Goal: Task Accomplishment & Management: Complete application form

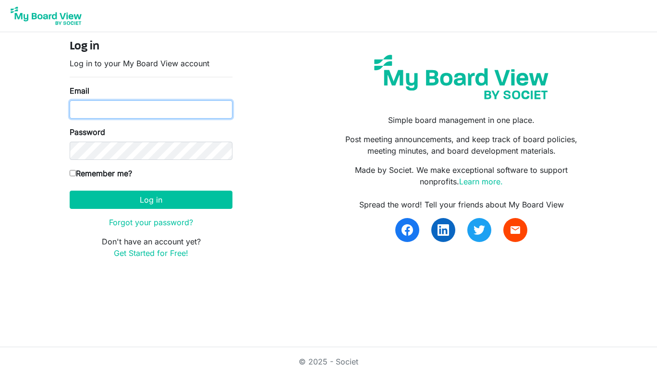
click at [178, 105] on input "Email" at bounding box center [151, 109] width 163 height 18
type input "enchantedthoroughbreds@gmail.com"
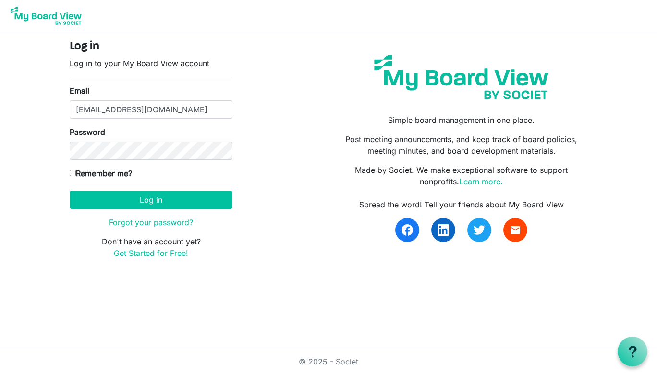
click at [73, 174] on input "Remember me?" at bounding box center [73, 173] width 6 height 6
checkbox input "true"
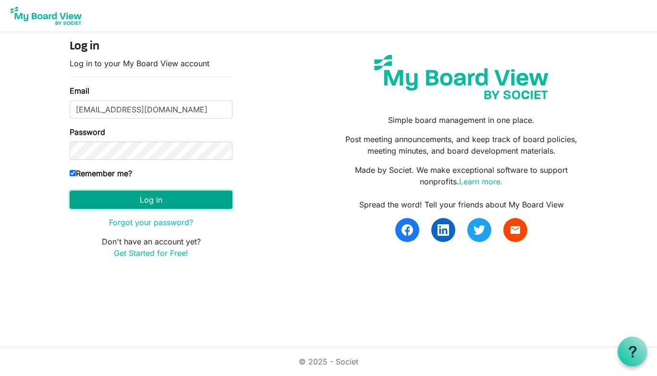
click at [135, 196] on button "Log in" at bounding box center [151, 200] width 163 height 18
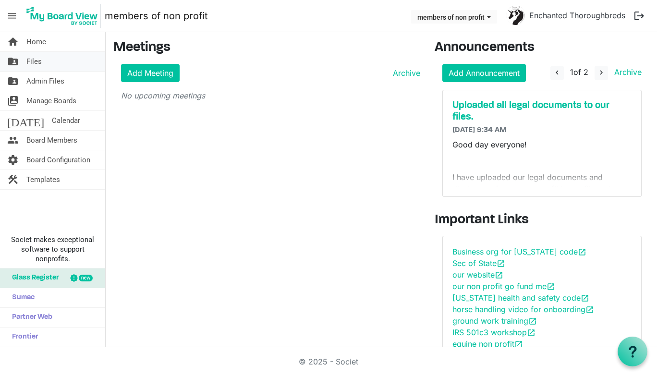
click at [49, 61] on link "folder_shared Files" at bounding box center [52, 61] width 105 height 19
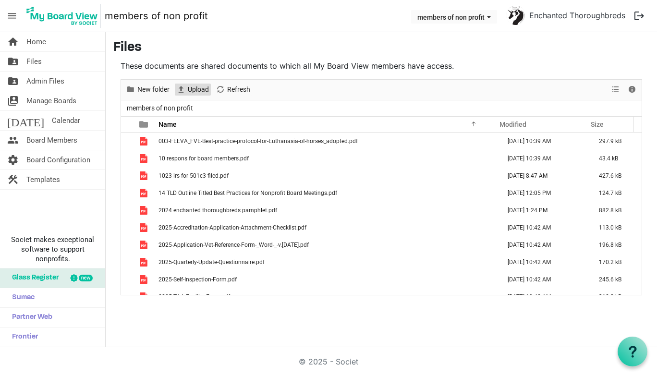
click at [193, 91] on span "Upload" at bounding box center [198, 90] width 23 height 12
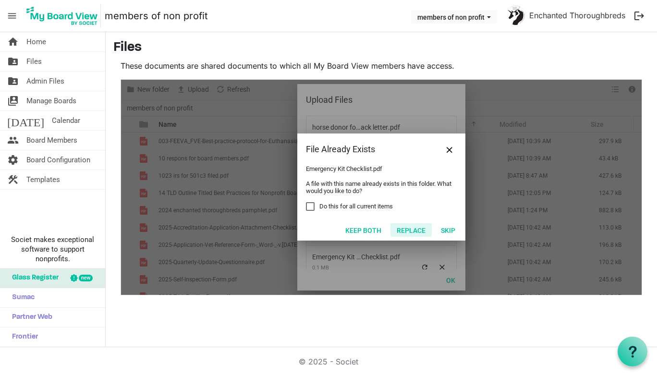
click at [404, 232] on button "Replace" at bounding box center [410, 229] width 41 height 13
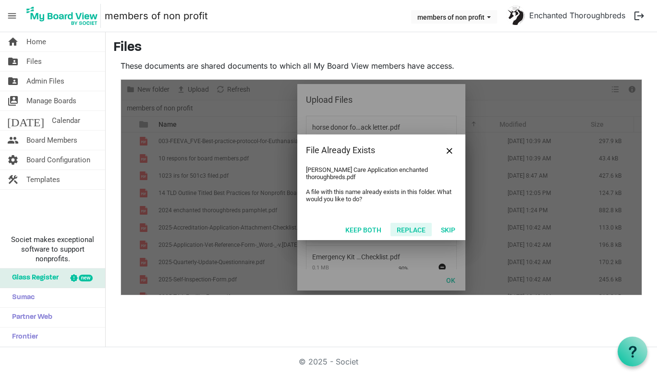
click at [410, 228] on button "Replace" at bounding box center [410, 229] width 41 height 13
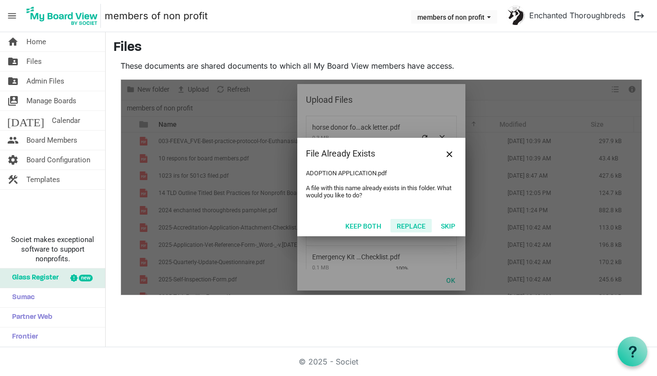
click at [410, 228] on button "Replace" at bounding box center [410, 225] width 41 height 13
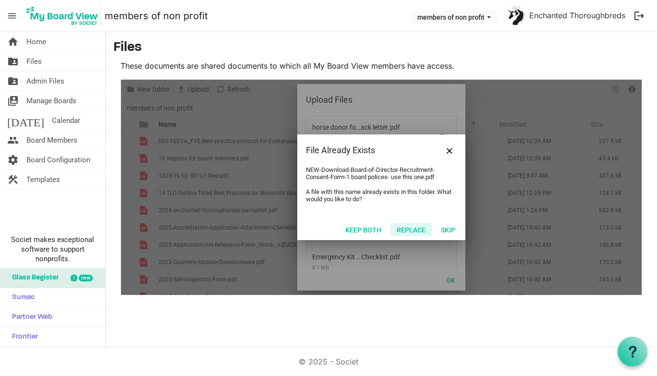
click at [410, 228] on button "Replace" at bounding box center [410, 229] width 41 height 13
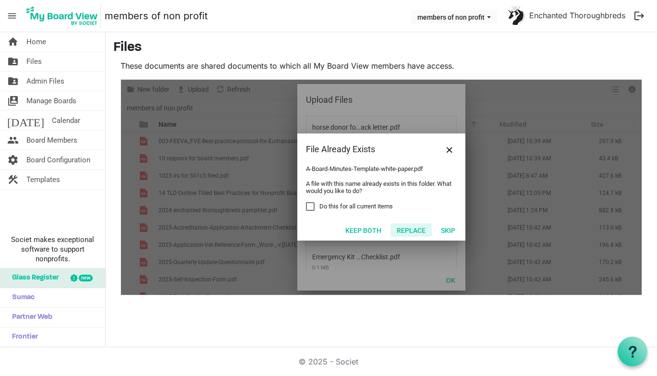
click at [410, 228] on button "Replace" at bounding box center [410, 229] width 41 height 13
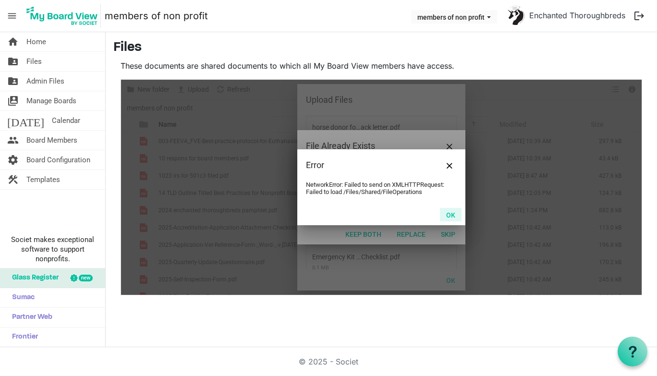
click at [447, 218] on button "OK" at bounding box center [451, 214] width 22 height 13
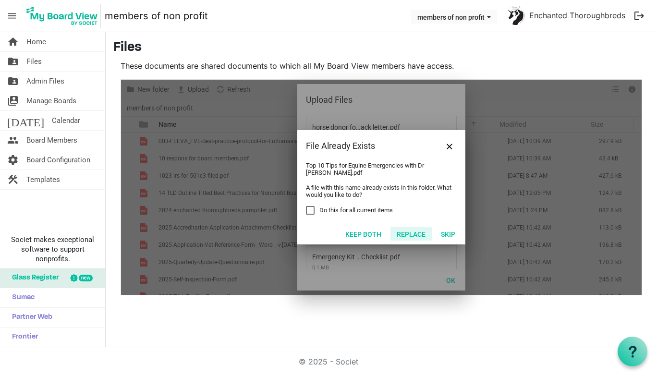
click at [413, 234] on button "Replace" at bounding box center [410, 233] width 41 height 13
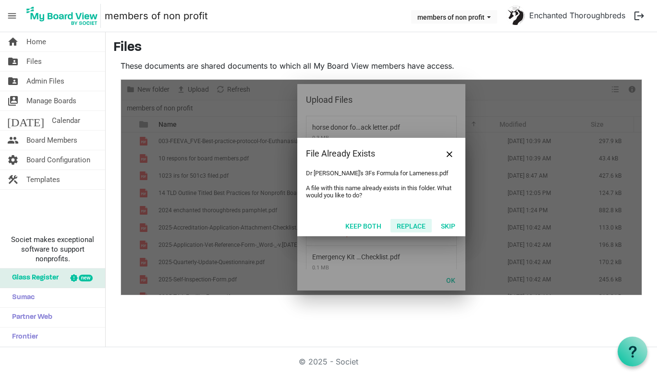
click at [413, 228] on button "Replace" at bounding box center [410, 225] width 41 height 13
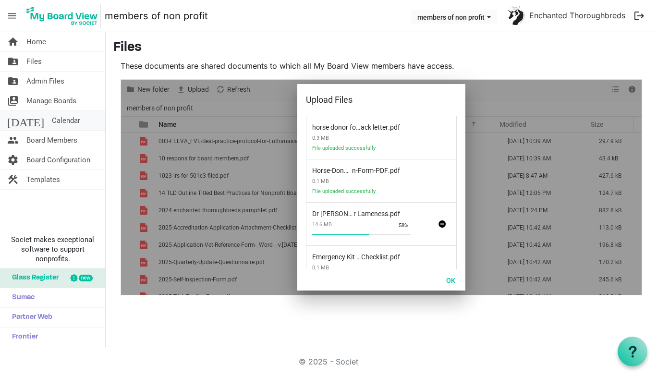
click at [77, 121] on link "today Calendar" at bounding box center [52, 120] width 105 height 19
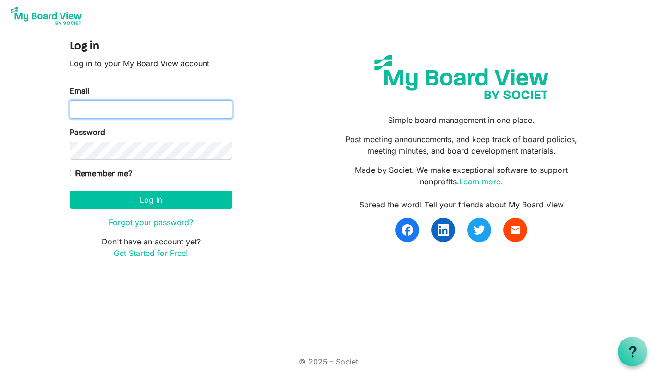
click at [205, 108] on input "Email" at bounding box center [151, 109] width 163 height 18
type input "[EMAIL_ADDRESS][DOMAIN_NAME]"
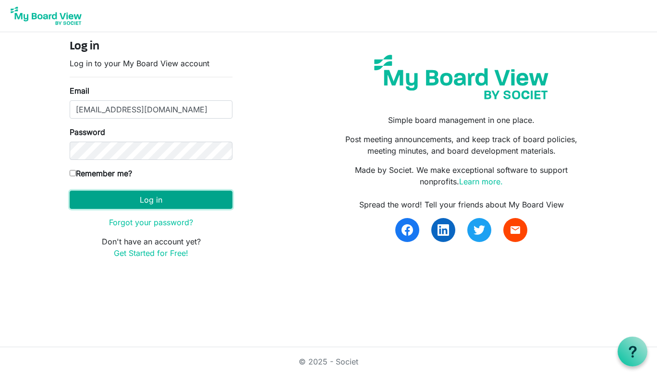
click at [98, 201] on button "Log in" at bounding box center [151, 200] width 163 height 18
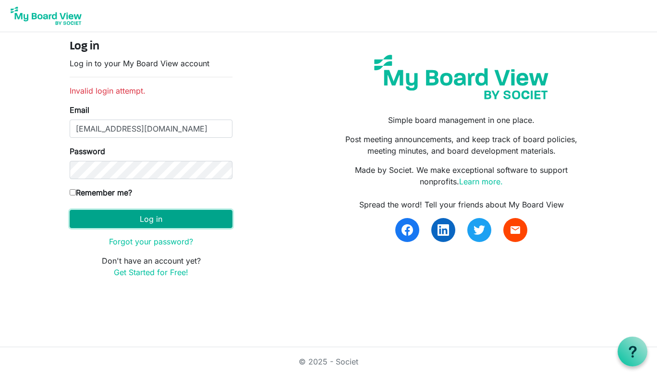
click at [100, 217] on button "Log in" at bounding box center [151, 219] width 163 height 18
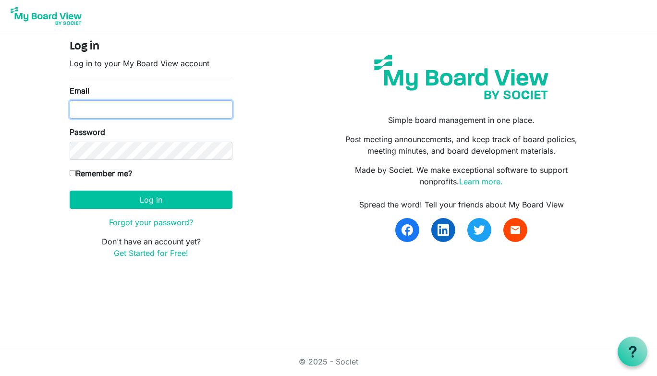
click at [202, 112] on input "Email" at bounding box center [151, 109] width 163 height 18
type input "[EMAIL_ADDRESS][DOMAIN_NAME]"
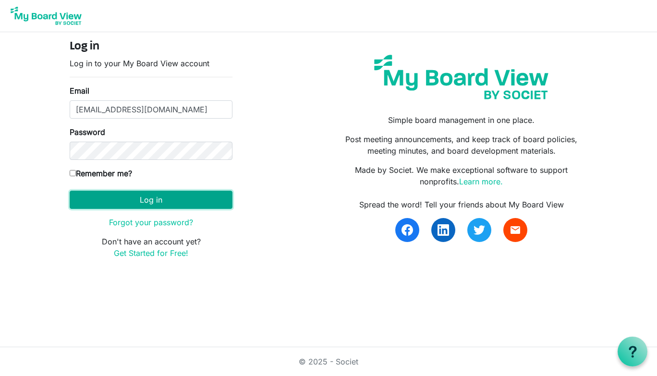
click at [153, 199] on button "Log in" at bounding box center [151, 200] width 163 height 18
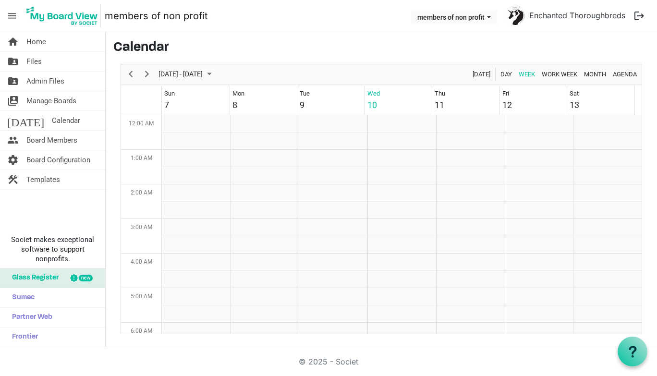
scroll to position [311, 0]
click at [377, 162] on td "Week of September 10, 2025" at bounding box center [401, 158] width 69 height 17
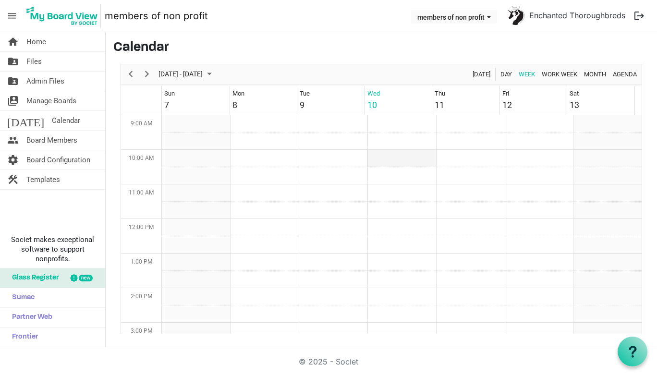
click at [377, 162] on td "Week of September 10, 2025" at bounding box center [401, 158] width 69 height 17
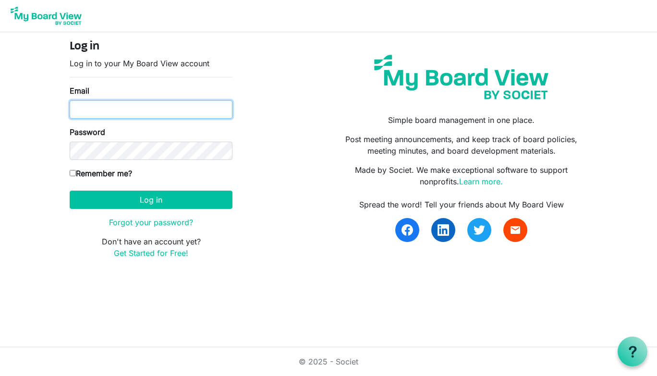
click at [220, 108] on input "Email" at bounding box center [151, 109] width 163 height 18
type input "[EMAIL_ADDRESS][DOMAIN_NAME]"
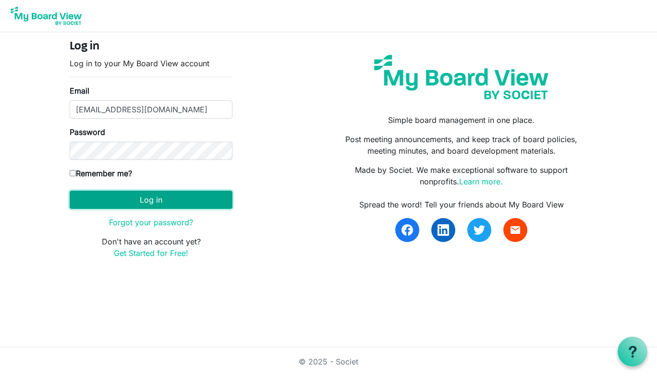
click at [140, 198] on button "Log in" at bounding box center [151, 200] width 163 height 18
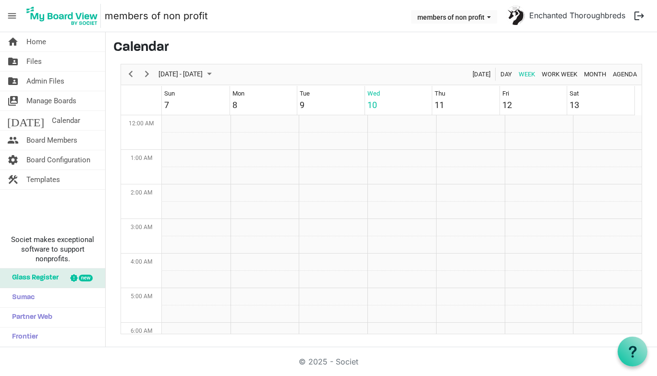
scroll to position [311, 0]
click at [372, 178] on td "Week of September 10, 2025" at bounding box center [401, 175] width 69 height 17
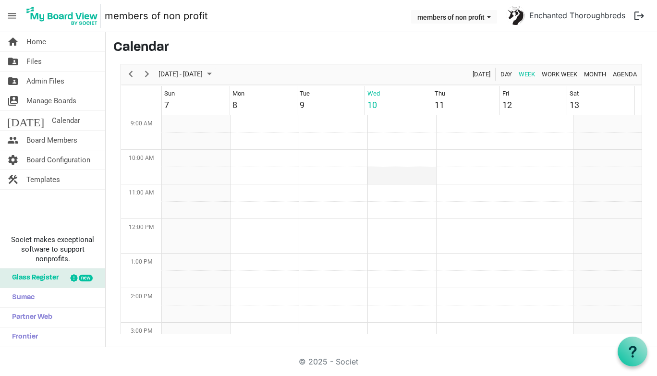
click at [372, 178] on td "Week of September 10, 2025" at bounding box center [401, 175] width 69 height 17
click at [481, 76] on span "Today" at bounding box center [481, 74] width 20 height 12
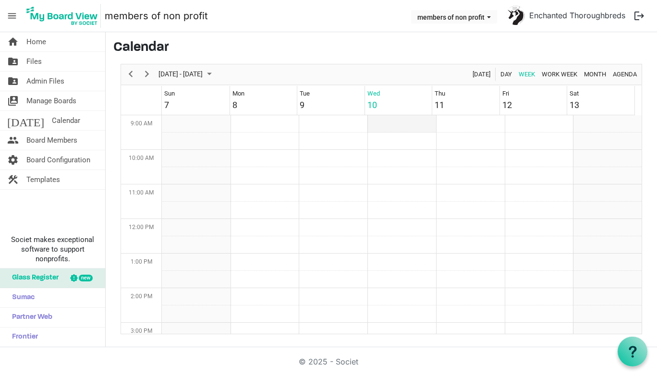
click at [394, 126] on td "Week of September 10, 2025" at bounding box center [401, 123] width 69 height 17
click at [76, 48] on link "home Home" at bounding box center [52, 41] width 105 height 19
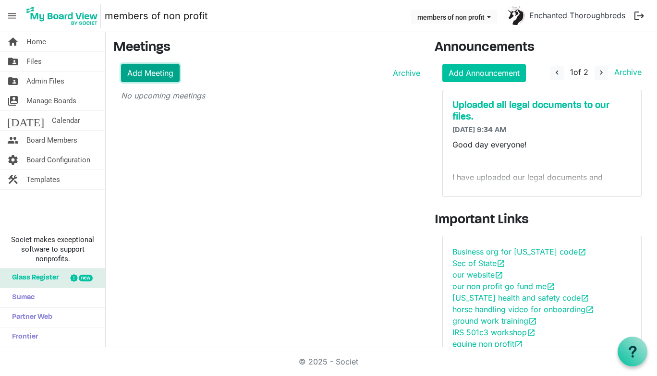
click at [172, 76] on link "Add Meeting" at bounding box center [150, 73] width 59 height 18
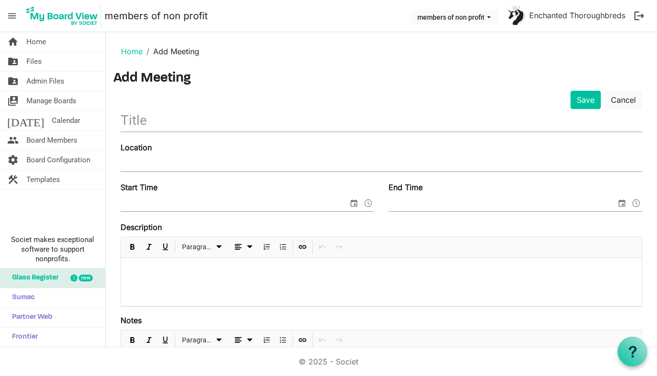
click at [194, 120] on input "text" at bounding box center [381, 120] width 521 height 23
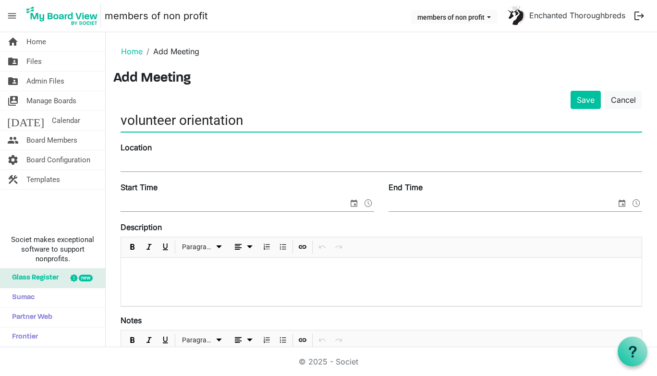
type input "volunteer orientation"
click at [137, 165] on input "Location" at bounding box center [381, 164] width 521 height 14
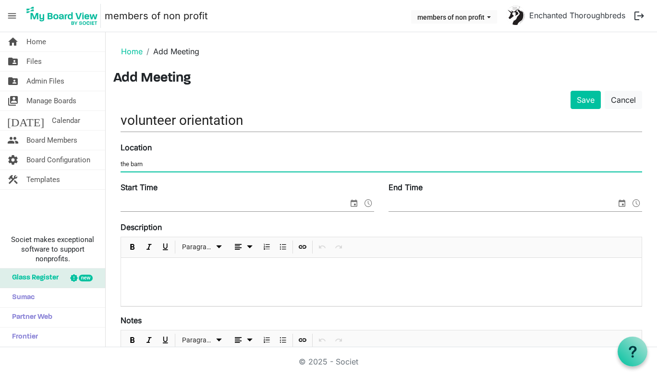
type input "the barn"
click at [137, 202] on input "Start Time" at bounding box center [235, 204] width 228 height 14
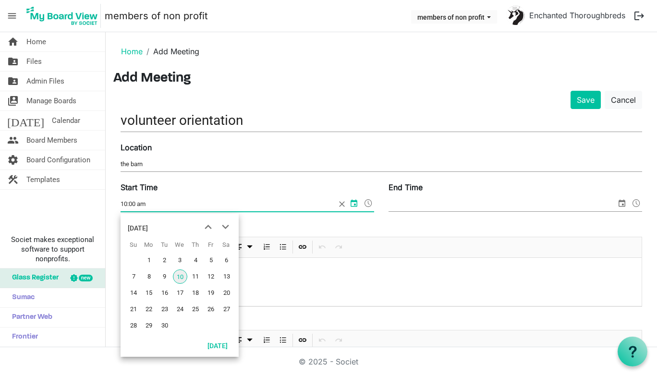
type input "10:00 am"
click at [457, 201] on input "End Time" at bounding box center [502, 204] width 228 height 14
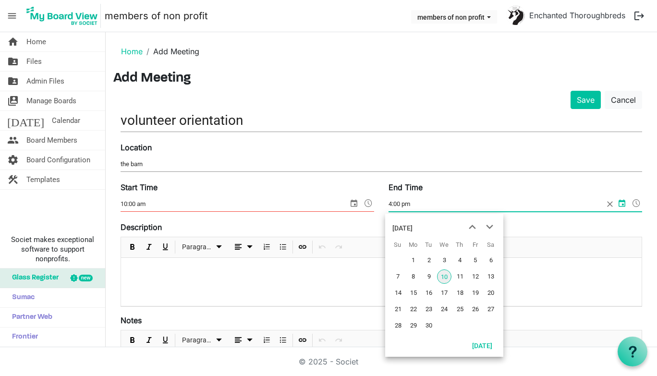
type input "4:00 pm"
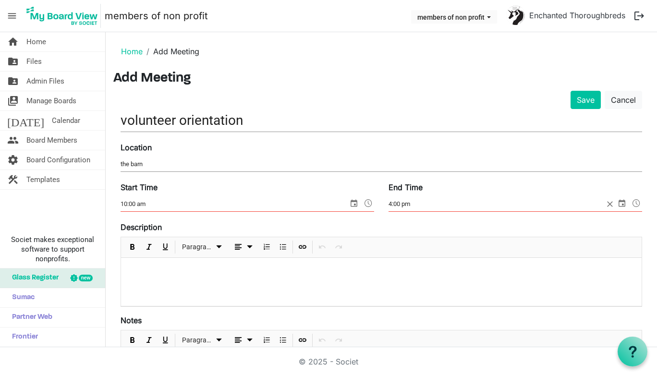
click at [152, 273] on p at bounding box center [381, 271] width 505 height 10
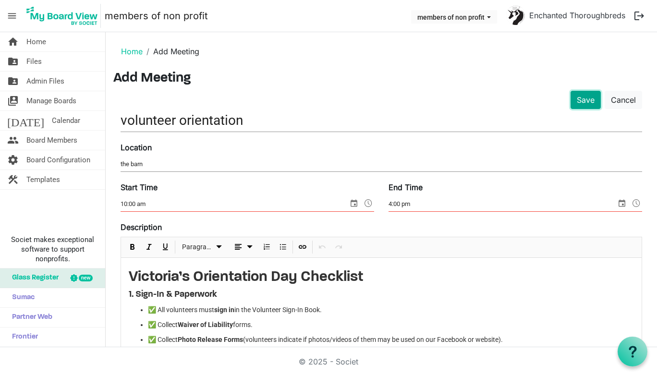
click at [578, 100] on button "Save" at bounding box center [585, 100] width 30 height 18
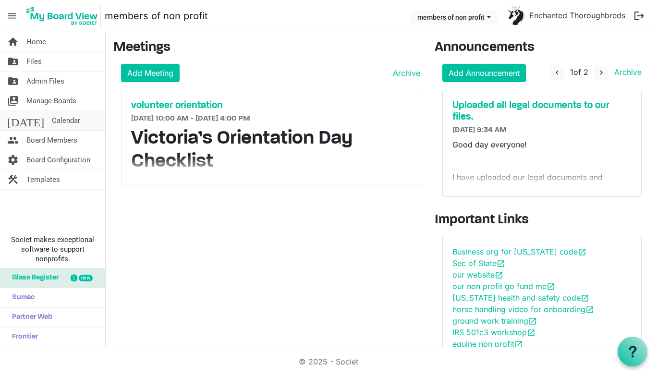
click at [71, 119] on link "[DATE] Calendar" at bounding box center [52, 120] width 105 height 19
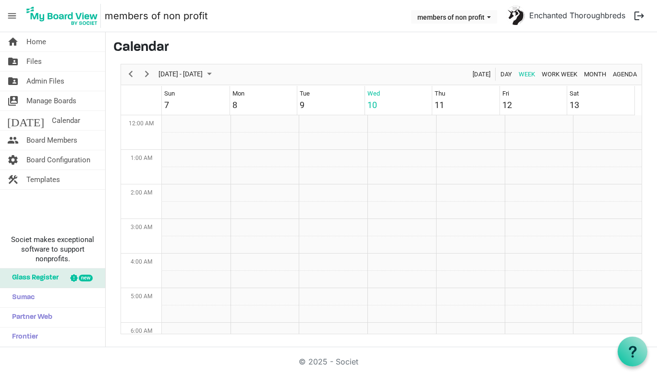
scroll to position [311, 0]
click at [131, 77] on span "Previous" at bounding box center [131, 74] width 12 height 12
click at [580, 127] on td "Week of September 3, 2025" at bounding box center [607, 123] width 69 height 17
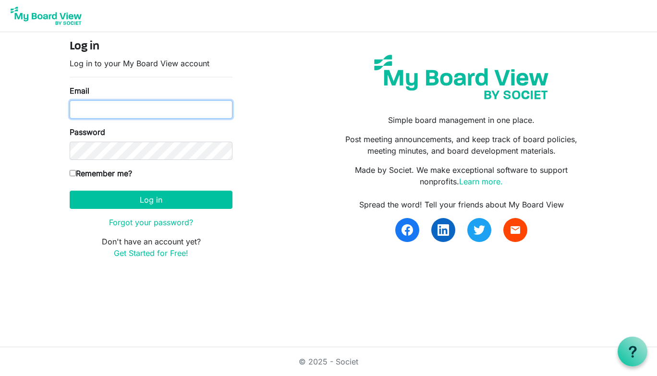
click at [188, 109] on input "Email" at bounding box center [151, 109] width 163 height 18
type input "[EMAIL_ADDRESS][DOMAIN_NAME]"
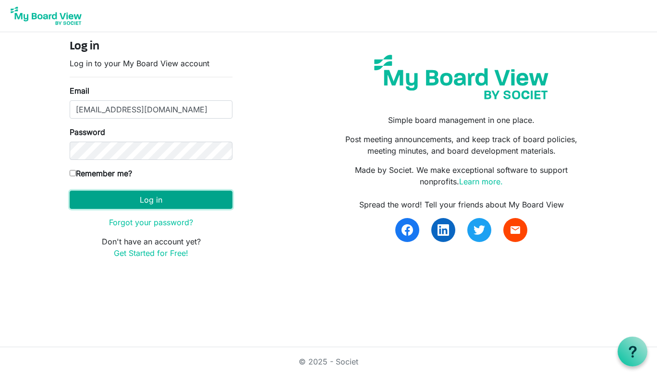
click at [103, 197] on button "Log in" at bounding box center [151, 200] width 163 height 18
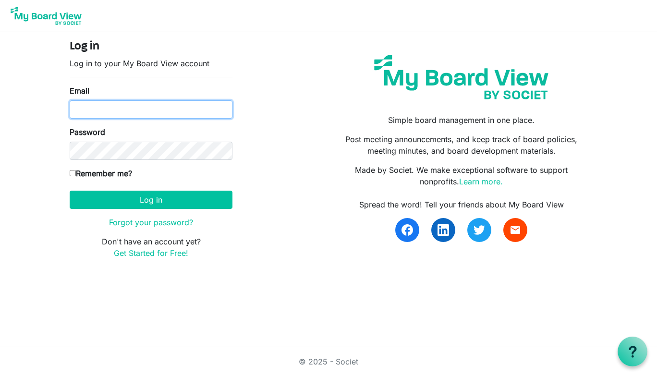
click at [205, 113] on input "Email" at bounding box center [151, 109] width 163 height 18
type input "[EMAIL_ADDRESS][DOMAIN_NAME]"
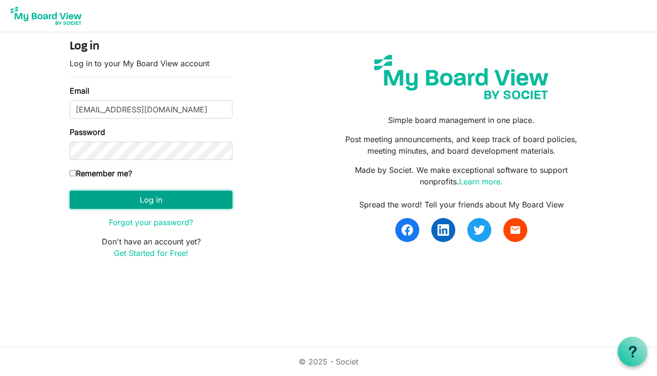
click at [150, 198] on button "Log in" at bounding box center [151, 200] width 163 height 18
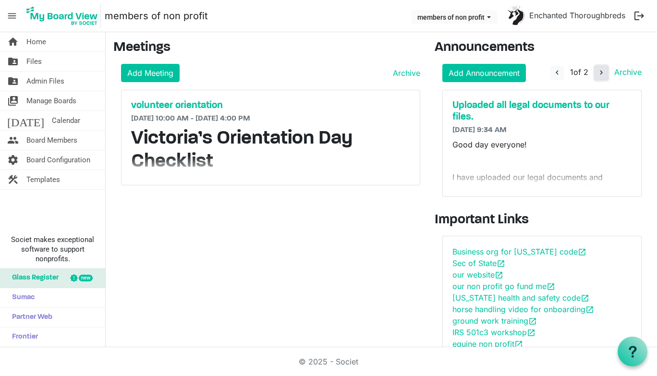
click at [597, 71] on span "navigate_next" at bounding box center [601, 72] width 9 height 9
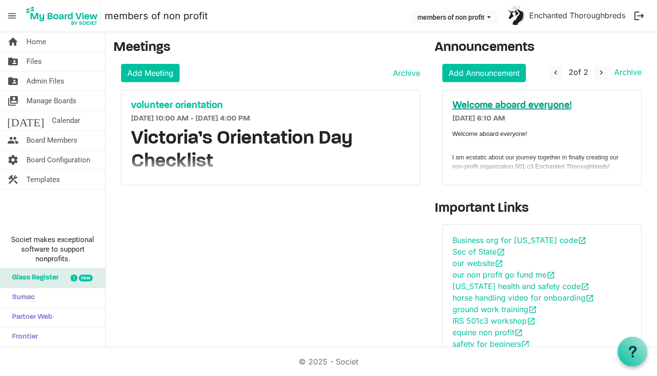
click at [526, 103] on h5 "Welcome aboard everyone!" at bounding box center [542, 106] width 180 height 12
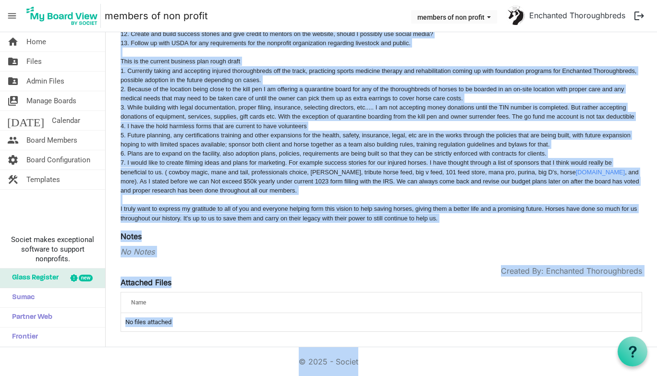
scroll to position [952, 0]
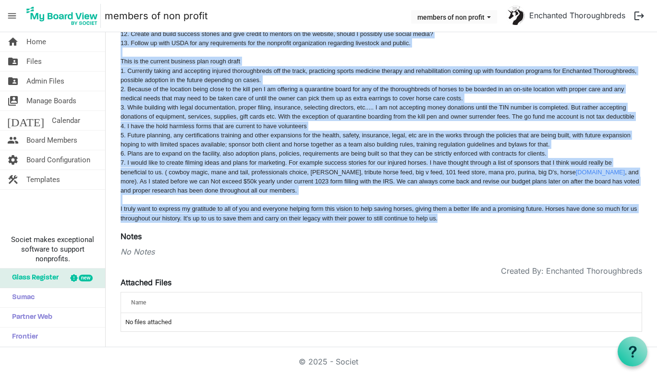
drag, startPoint x: 118, startPoint y: 144, endPoint x: 580, endPoint y: 220, distance: 468.6
copy div "Loremip dolors ametcons! A el seddoeiu tempo inc utlabor etdolore ma aliquae ad…"
